Goal: Task Accomplishment & Management: Use online tool/utility

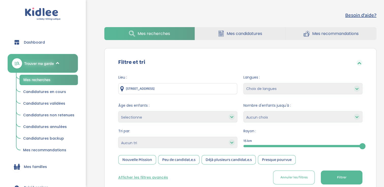
click at [222, 93] on input "14 Rue Daumier, Bagnolet, France" at bounding box center [177, 88] width 119 height 11
type input "1"
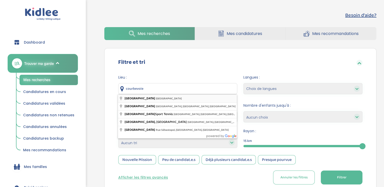
type input "[GEOGRAPHIC_DATA], [GEOGRAPHIC_DATA]"
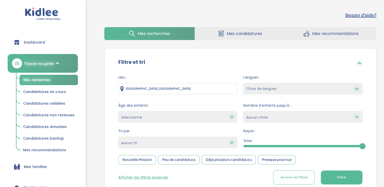
click at [342, 174] on button "Filtrer" at bounding box center [342, 178] width 42 height 14
click at [295, 145] on div "15" at bounding box center [303, 146] width 119 height 6
click at [333, 177] on button "Filtrer" at bounding box center [342, 178] width 42 height 14
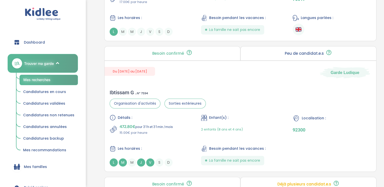
scroll to position [330, 0]
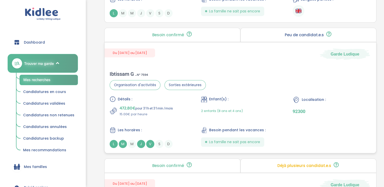
click at [176, 71] on div "Ibtissam G . N° 7594" at bounding box center [158, 74] width 96 height 6
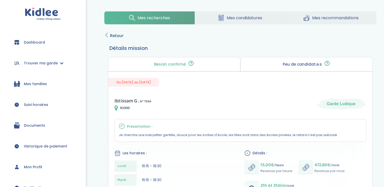
click at [114, 35] on span "Retour" at bounding box center [117, 35] width 14 height 7
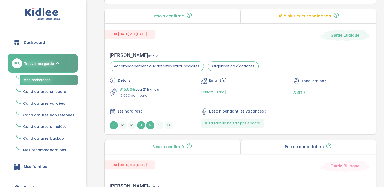
scroll to position [482, 0]
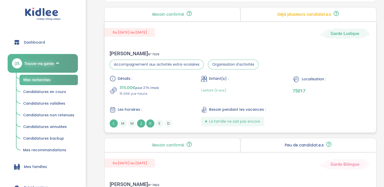
click at [279, 81] on div "Enfant(s) : 1 enfant (3 ans)" at bounding box center [240, 86] width 78 height 21
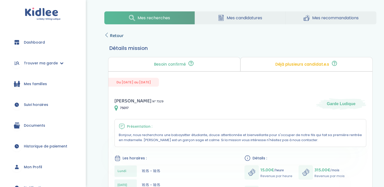
click at [113, 32] on span "Retour" at bounding box center [117, 35] width 14 height 7
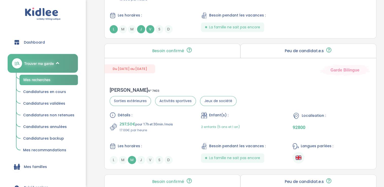
scroll to position [594, 0]
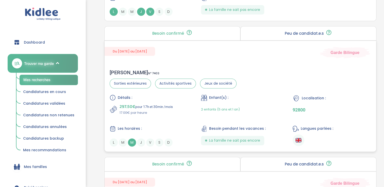
click at [244, 104] on div "2 enfants (5 ans et 1 an)" at bounding box center [240, 110] width 78 height 12
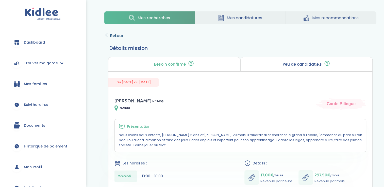
click at [111, 34] on span "Retour" at bounding box center [117, 35] width 14 height 7
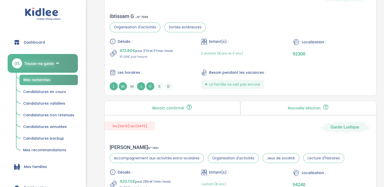
scroll to position [1090, 0]
